Goal: Task Accomplishment & Management: Complete application form

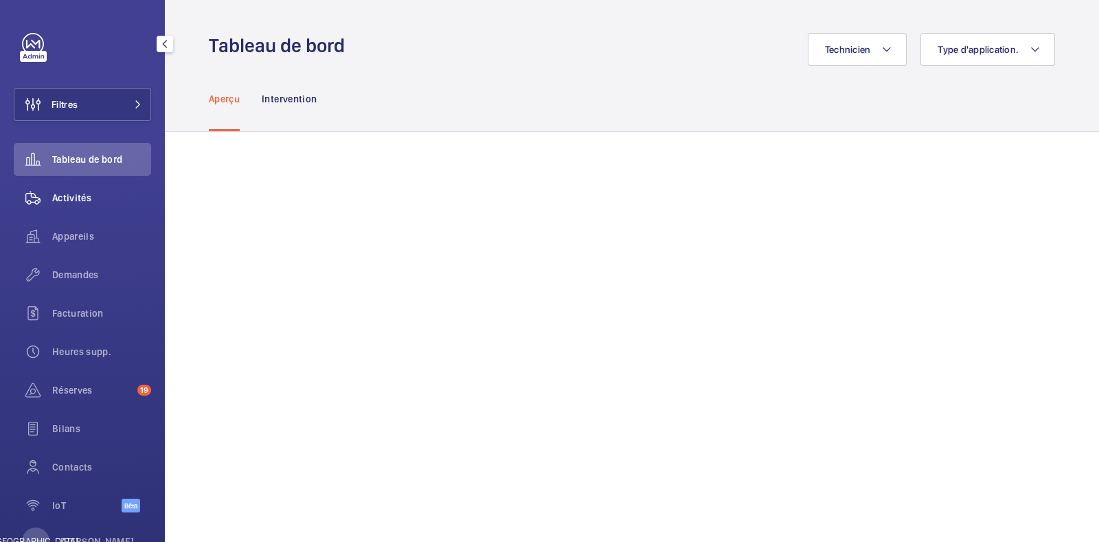
click at [84, 194] on font "Activités" at bounding box center [71, 197] width 39 height 11
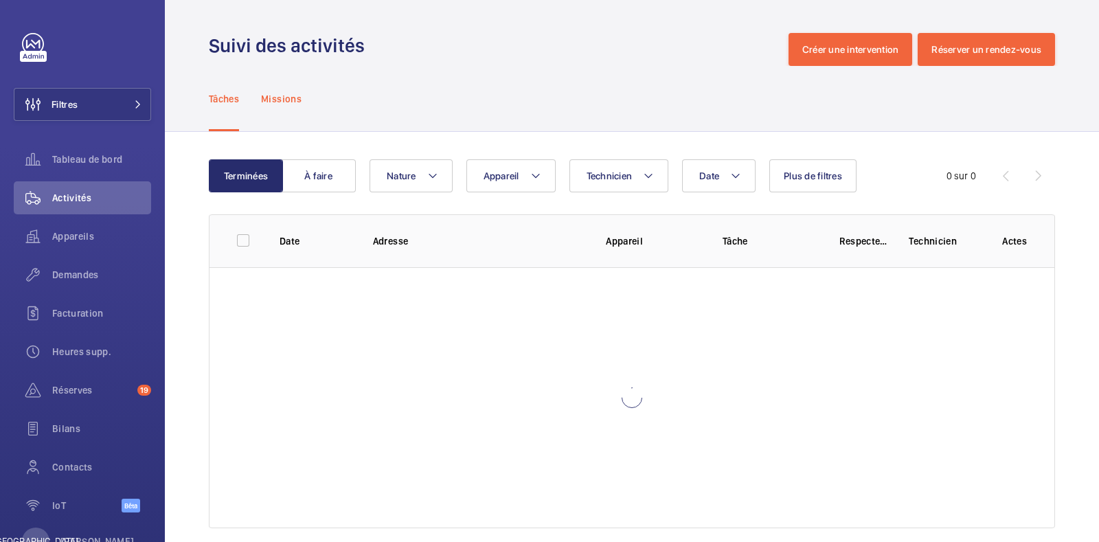
click at [283, 98] on font "Missions" at bounding box center [281, 98] width 41 height 11
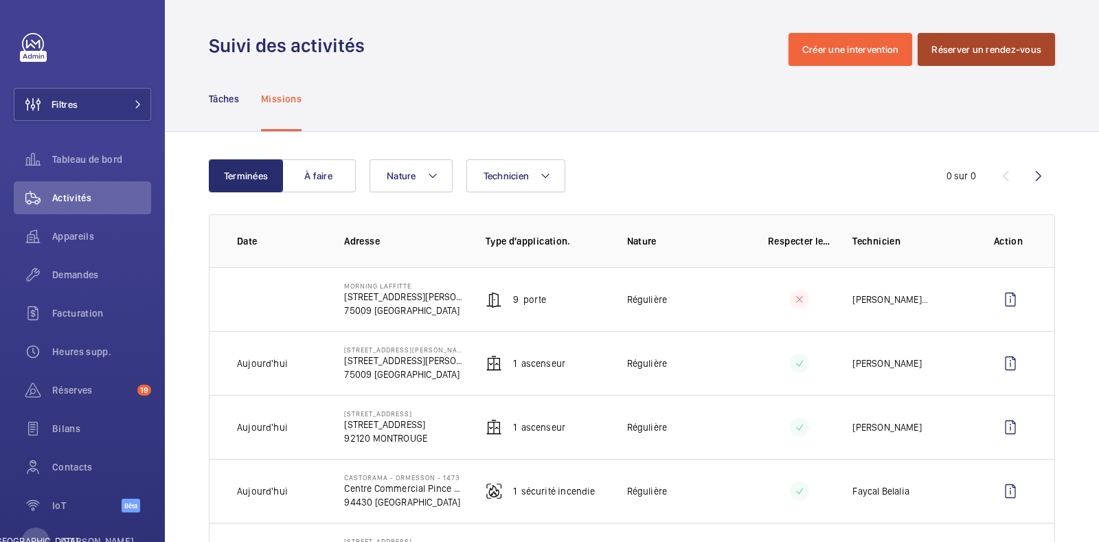
click at [973, 49] on font "Réserver un rendez-vous" at bounding box center [987, 49] width 110 height 11
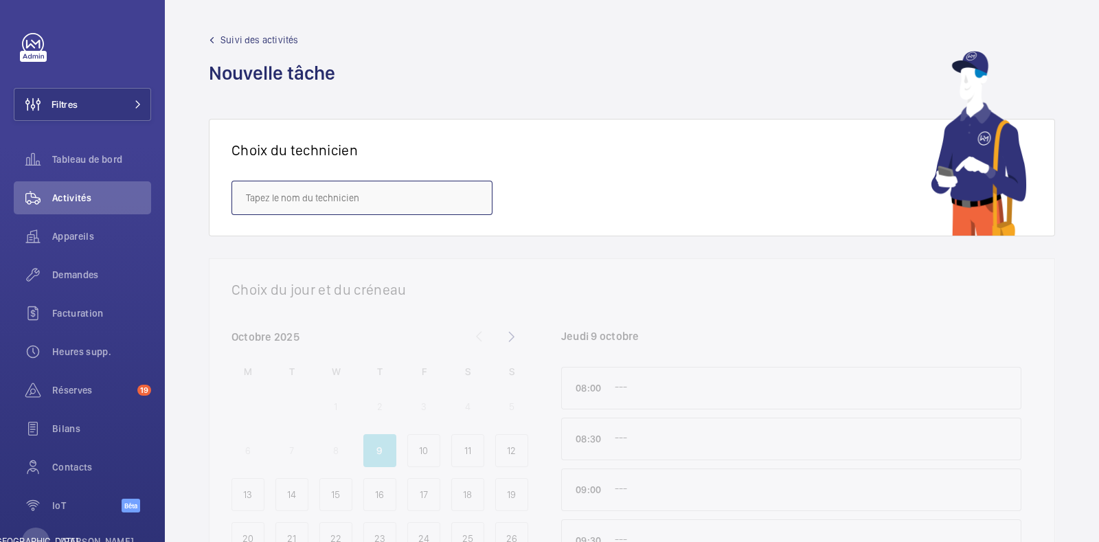
click at [348, 197] on input "text" at bounding box center [362, 198] width 261 height 34
click at [273, 238] on font "[PERSON_NAME]" at bounding box center [280, 239] width 69 height 11
type input "[PERSON_NAME]"
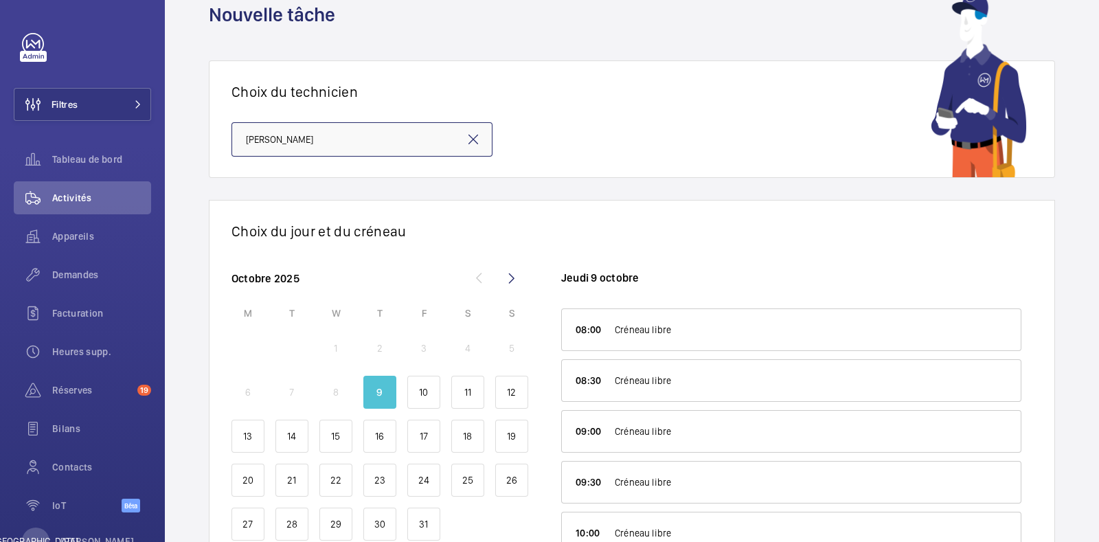
scroll to position [85, 0]
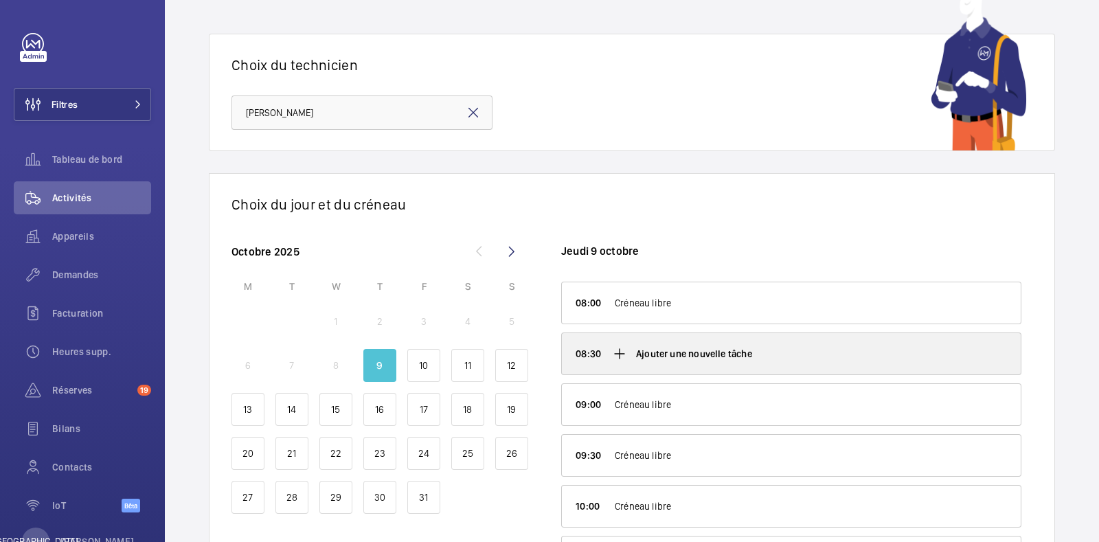
click at [686, 361] on div "Ajouter une nouvelle tâche" at bounding box center [791, 353] width 459 height 41
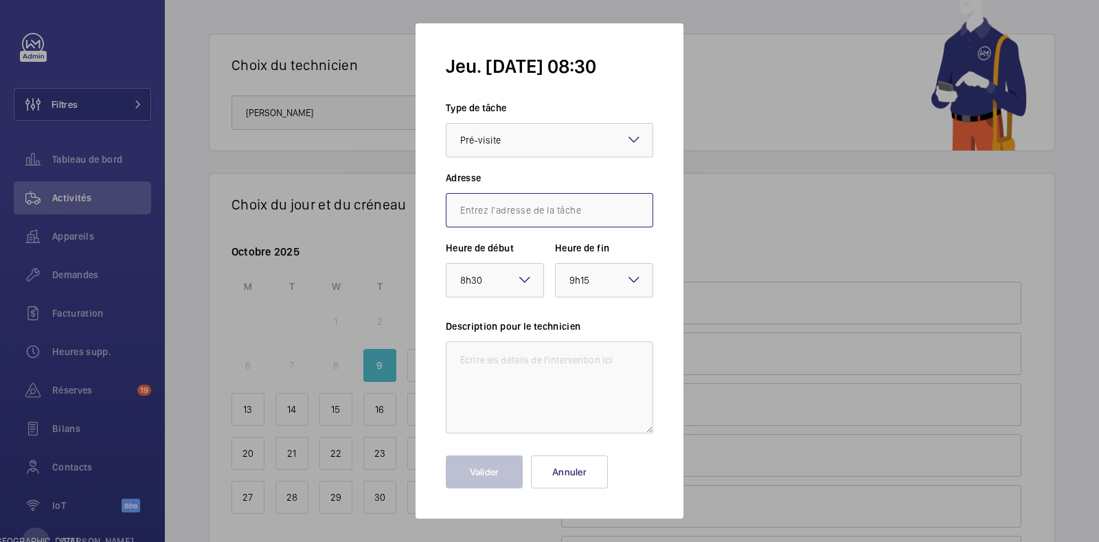
click at [549, 214] on input "text" at bounding box center [549, 210] width 207 height 34
click at [532, 247] on font "45 Av. [PERSON_NAME], [STREET_ADDRESS]" at bounding box center [551, 251] width 182 height 11
type input "45 Av. [PERSON_NAME], [STREET_ADDRESS]"
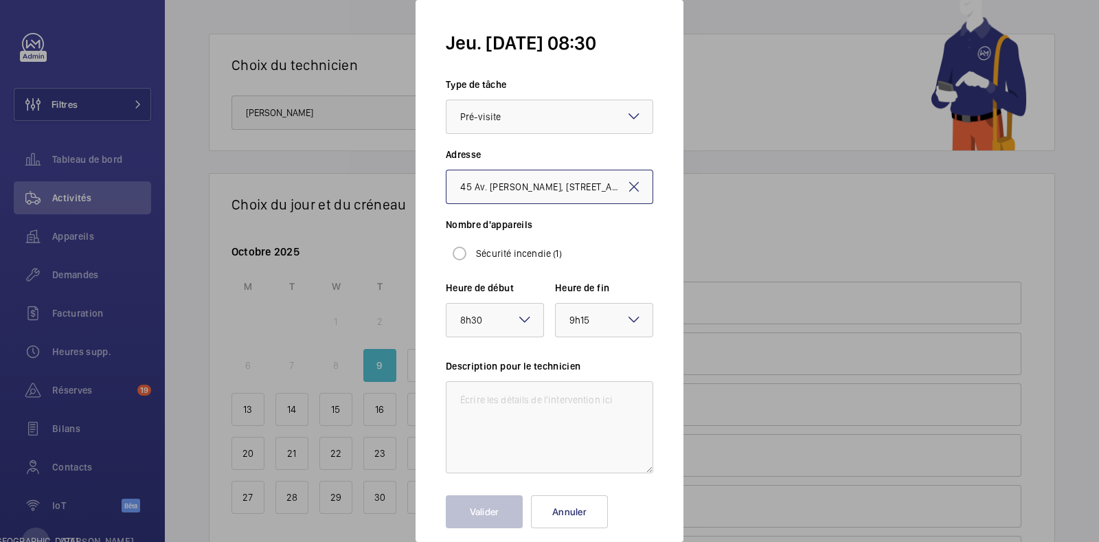
scroll to position [0, 41]
click at [466, 250] on input "Sécurité incendie (1)" at bounding box center [459, 253] width 27 height 27
radio input "true"
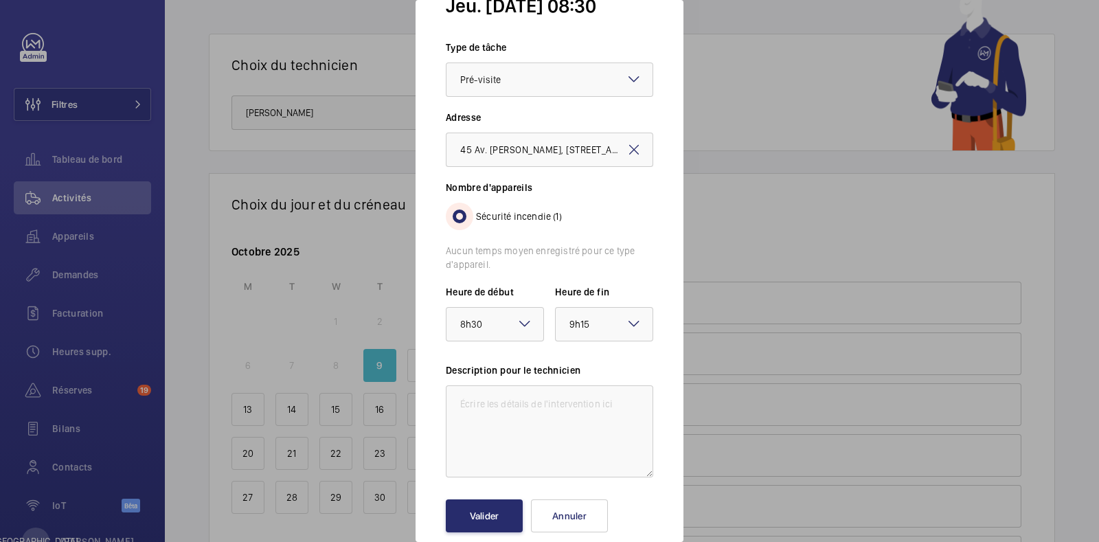
scroll to position [57, 0]
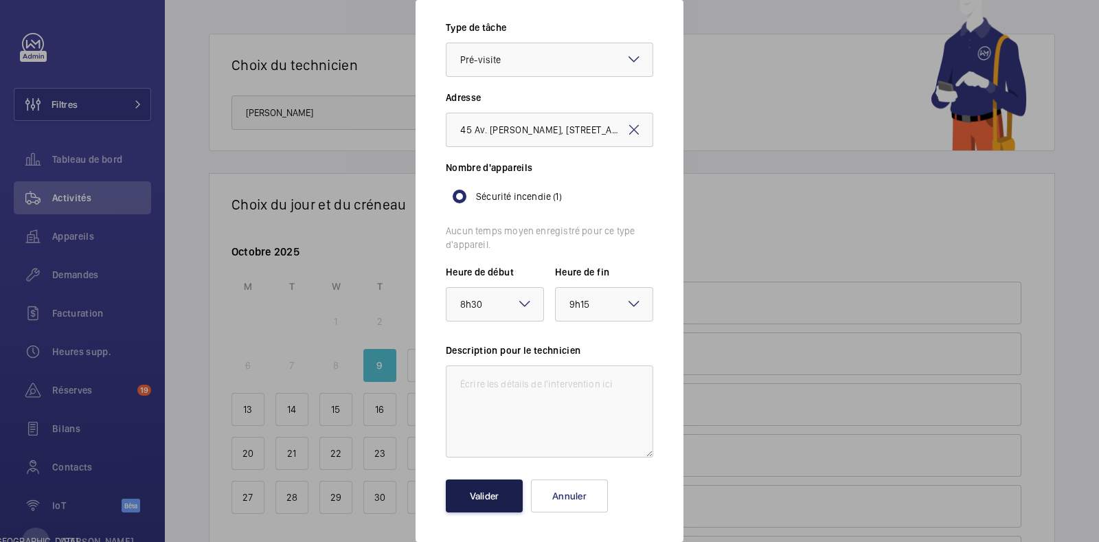
click at [499, 499] on button "Valider" at bounding box center [484, 496] width 77 height 33
